Goal: Task Accomplishment & Management: Complete application form

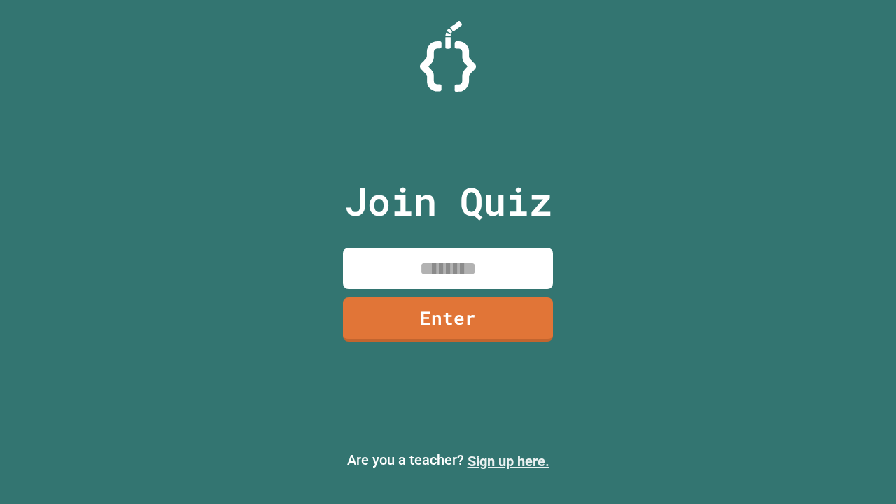
click at [508, 461] on link "Sign up here." at bounding box center [509, 461] width 82 height 17
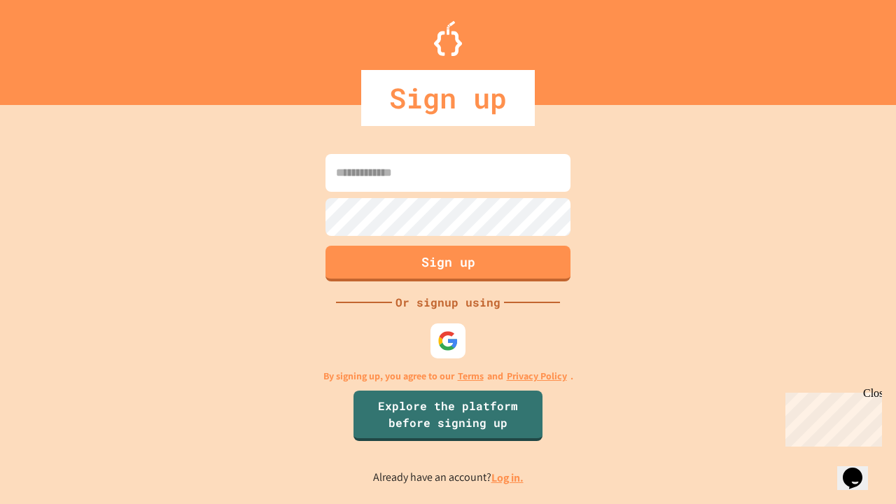
click at [508, 478] on link "Log in." at bounding box center [508, 478] width 32 height 15
